Goal: Task Accomplishment & Management: Complete application form

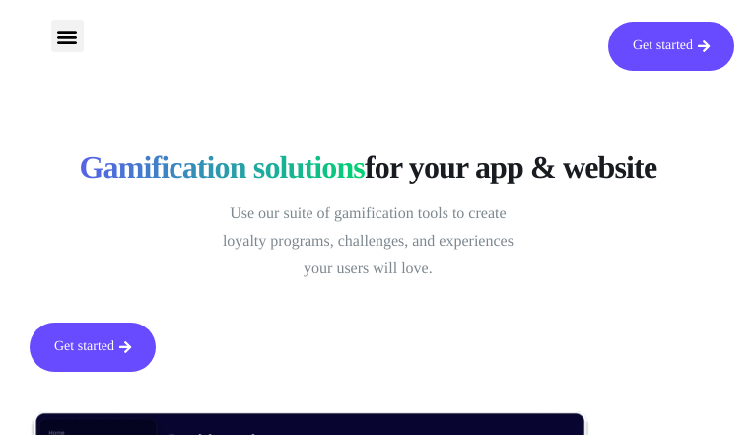
type input "HEjkotaqIoigbnM"
type input "[EMAIL_ADDRESS][DOMAIN_NAME]"
type input "ThfkmomxVr"
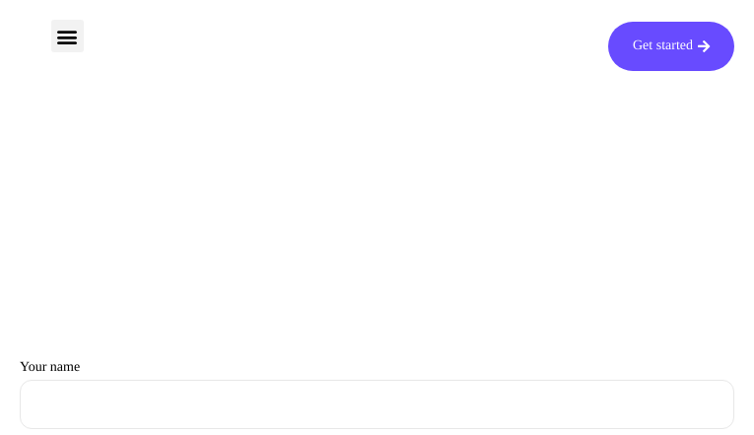
type input "RmGnFNrPbu"
type input "[EMAIL_ADDRESS][DOMAIN_NAME]"
type input "ofiaYvKcaCAyY"
